Goal: Transaction & Acquisition: Purchase product/service

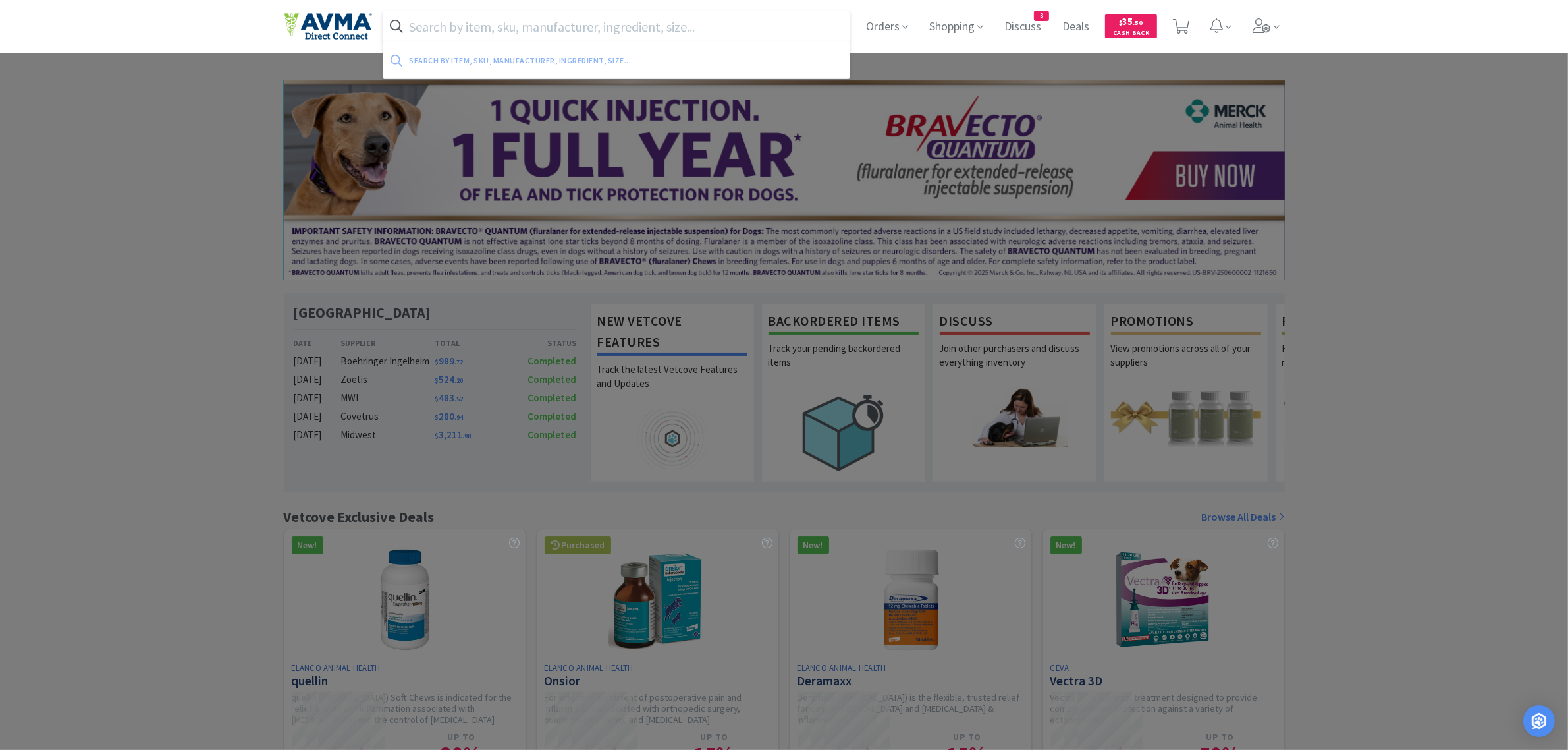
click at [435, 26] on input "text" at bounding box center [617, 26] width 467 height 30
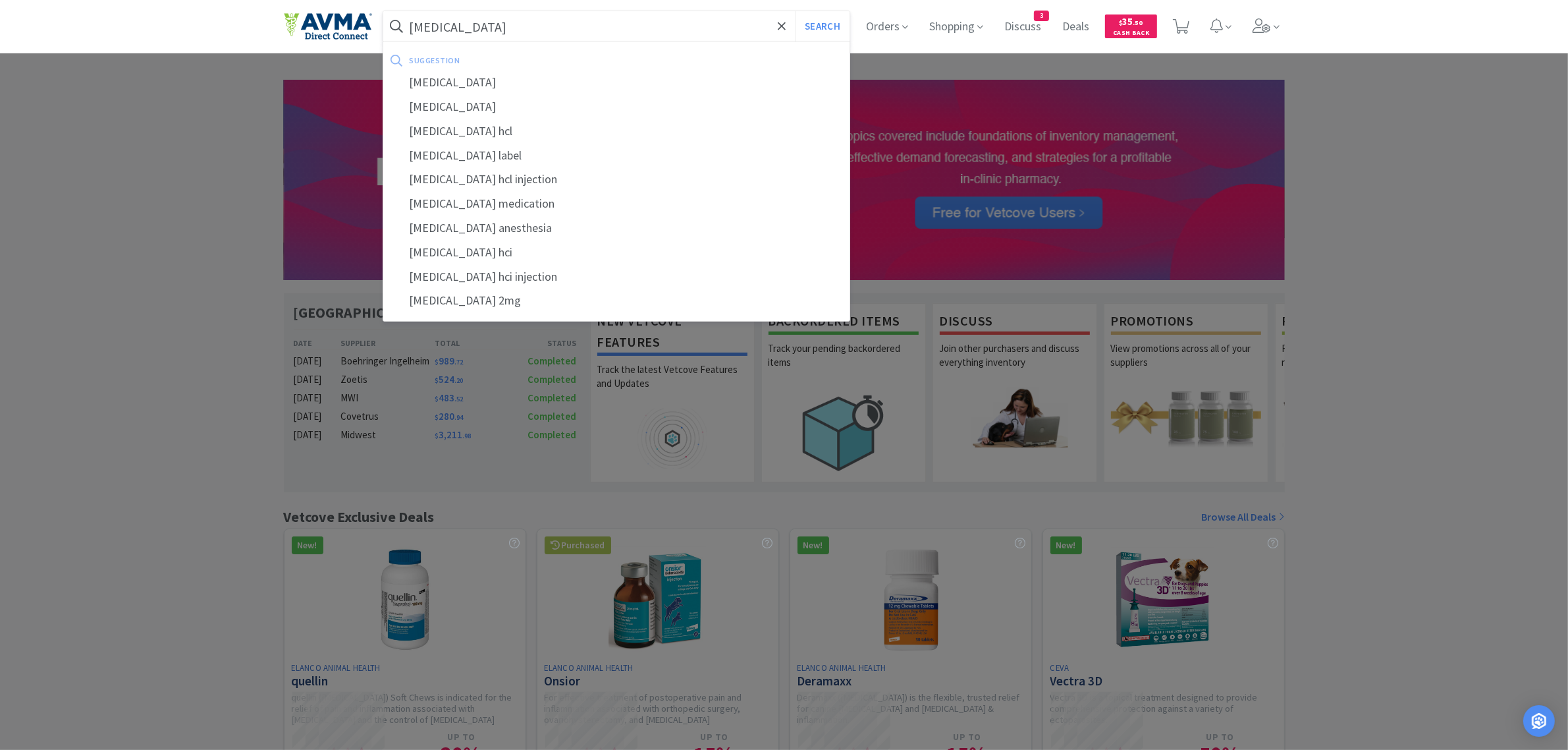
type input "[MEDICAL_DATA]"
click at [795, 11] on button "Search" at bounding box center [822, 26] width 55 height 30
